Goal: Transaction & Acquisition: Purchase product/service

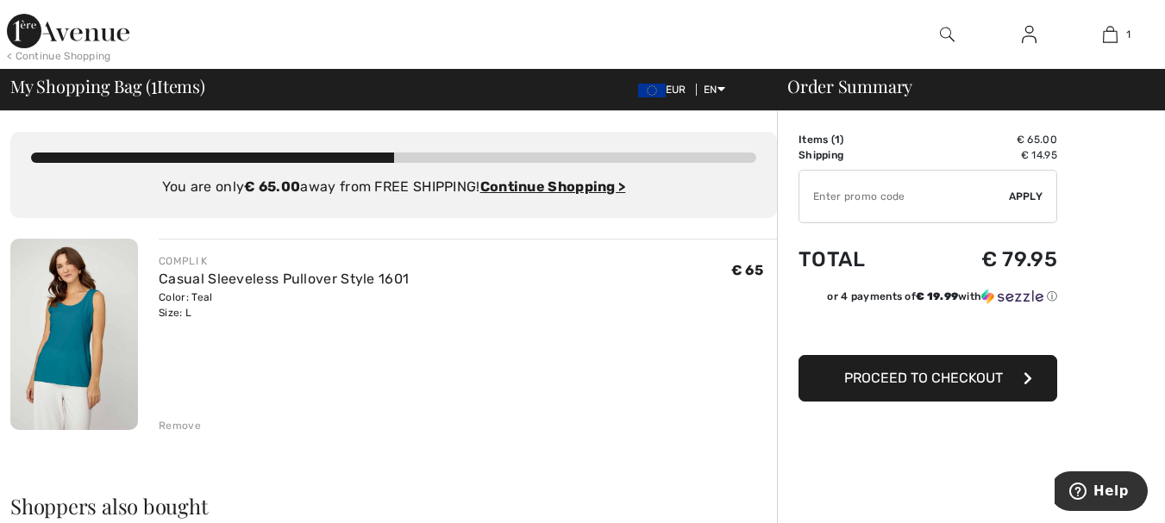
click at [902, 200] on input "TEXT" at bounding box center [903, 197] width 209 height 52
paste input "NEW10"
type input "NEW10"
click at [1032, 191] on span "Apply" at bounding box center [1026, 197] width 34 height 16
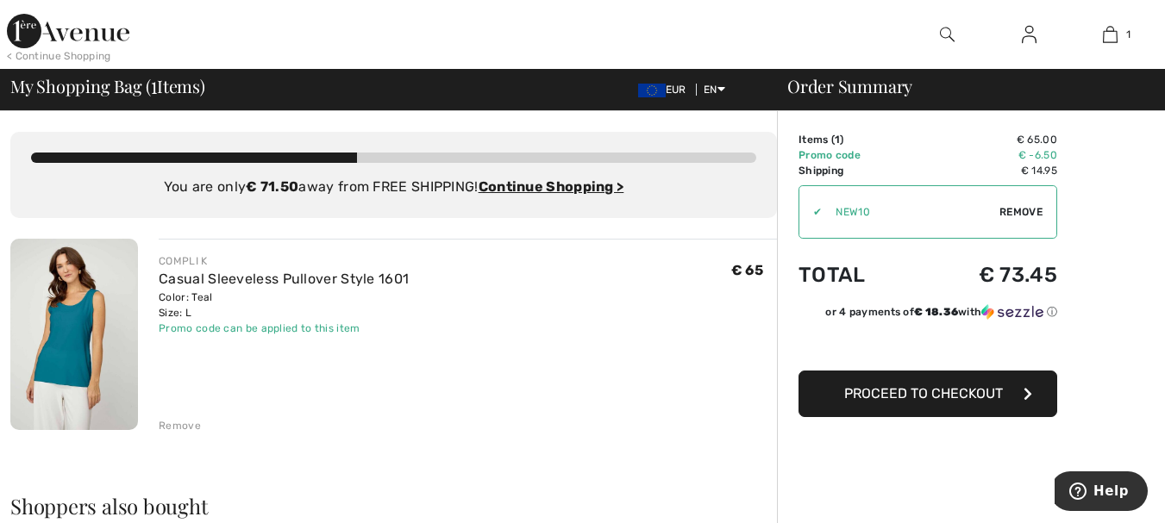
click at [1028, 207] on span "Remove" at bounding box center [1020, 212] width 43 height 16
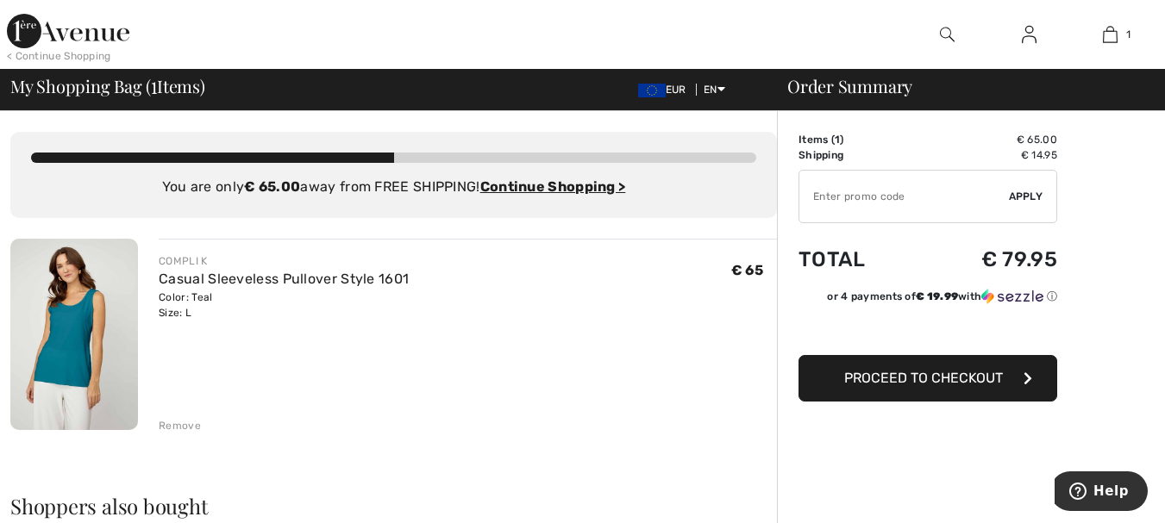
click at [885, 208] on input "TEXT" at bounding box center [903, 197] width 209 height 52
paste input "FREEXPRESS"
type input "FREEXPRESS"
click at [1050, 198] on div "✔ Apply Remove" at bounding box center [927, 196] width 259 height 53
click at [1026, 195] on span "Apply" at bounding box center [1026, 197] width 34 height 16
